Goal: Check status

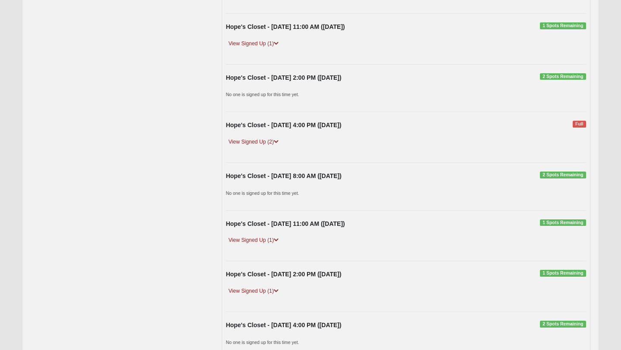
scroll to position [1045, 0]
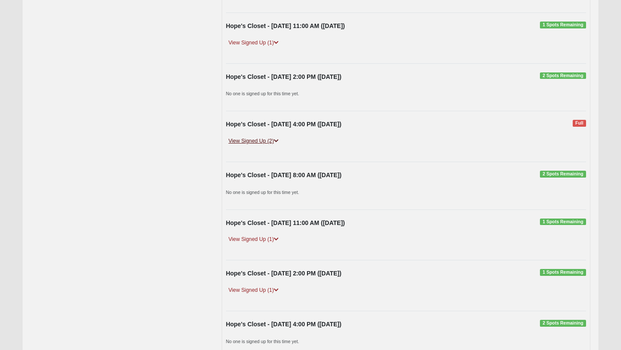
click at [260, 141] on link "View Signed Up (2)" at bounding box center [253, 141] width 55 height 9
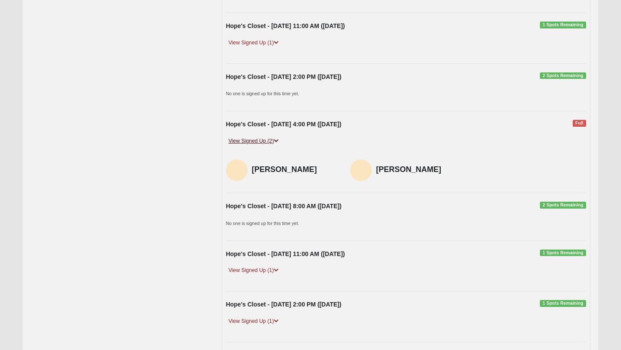
click at [259, 143] on link "View Signed Up (2)" at bounding box center [253, 141] width 55 height 9
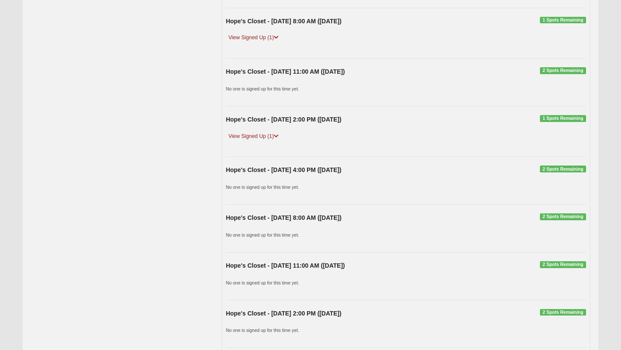
scroll to position [1397, 0]
click at [255, 136] on link "View Signed Up (1)" at bounding box center [253, 136] width 55 height 9
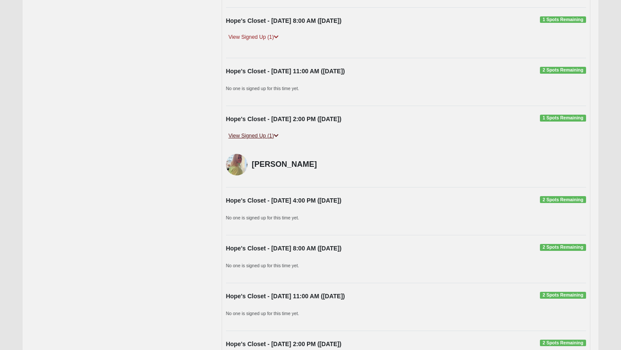
click at [255, 135] on link "View Signed Up (1)" at bounding box center [253, 136] width 55 height 9
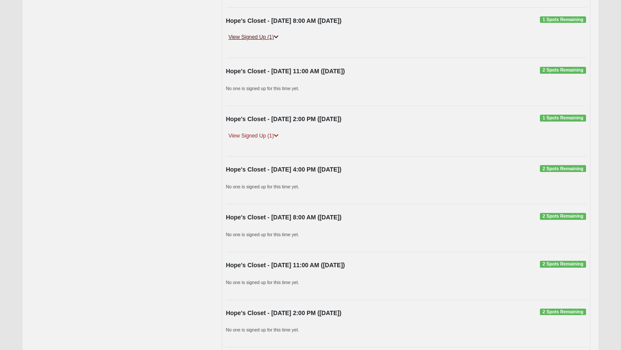
click at [261, 38] on link "View Signed Up (1)" at bounding box center [253, 37] width 55 height 9
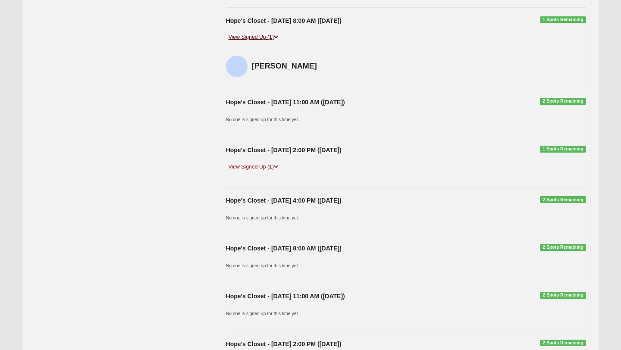
click at [261, 38] on link "View Signed Up (1)" at bounding box center [253, 37] width 55 height 9
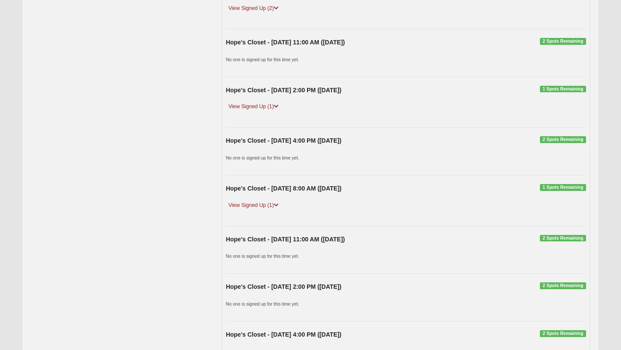
scroll to position [263, 0]
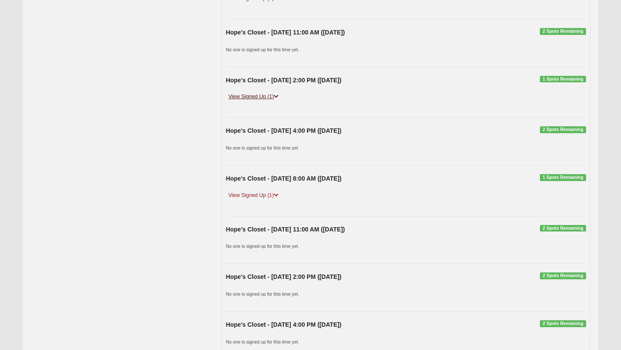
click at [256, 95] on link "View Signed Up (1)" at bounding box center [253, 96] width 55 height 9
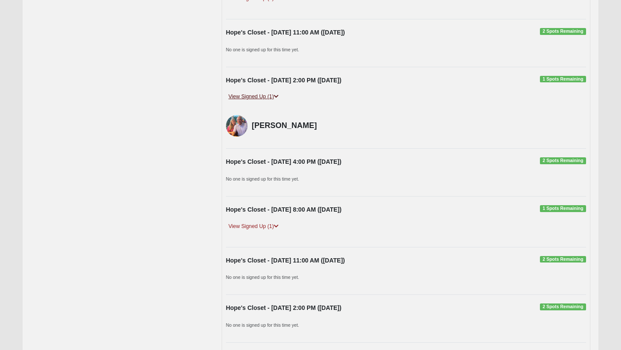
click at [256, 95] on link "View Signed Up (1)" at bounding box center [253, 96] width 55 height 9
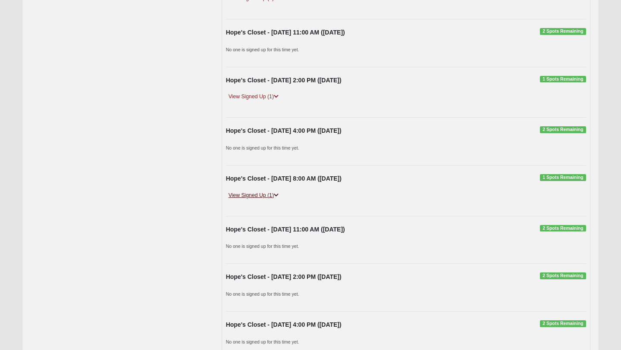
click at [267, 191] on link "View Signed Up (1)" at bounding box center [253, 195] width 55 height 9
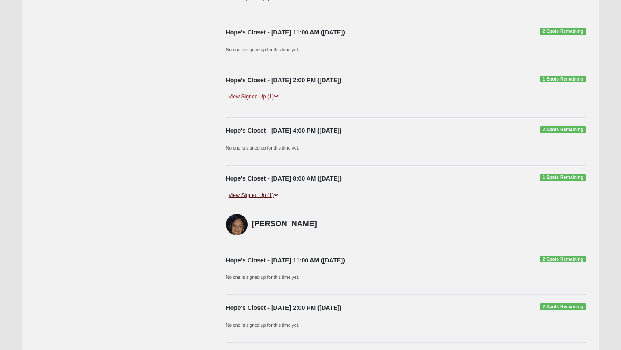
click at [267, 191] on link "View Signed Up (1)" at bounding box center [253, 195] width 55 height 9
